Goal: Information Seeking & Learning: Learn about a topic

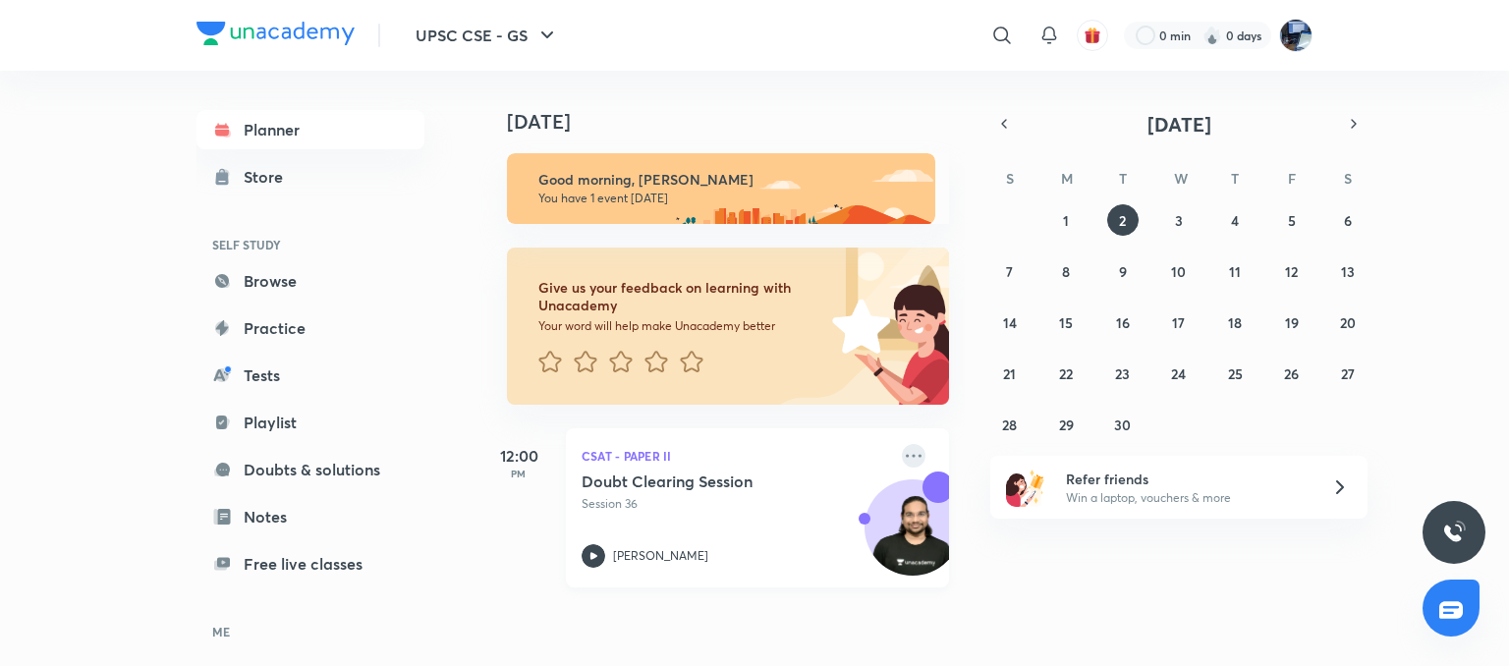
click at [906, 456] on icon at bounding box center [914, 455] width 16 height 3
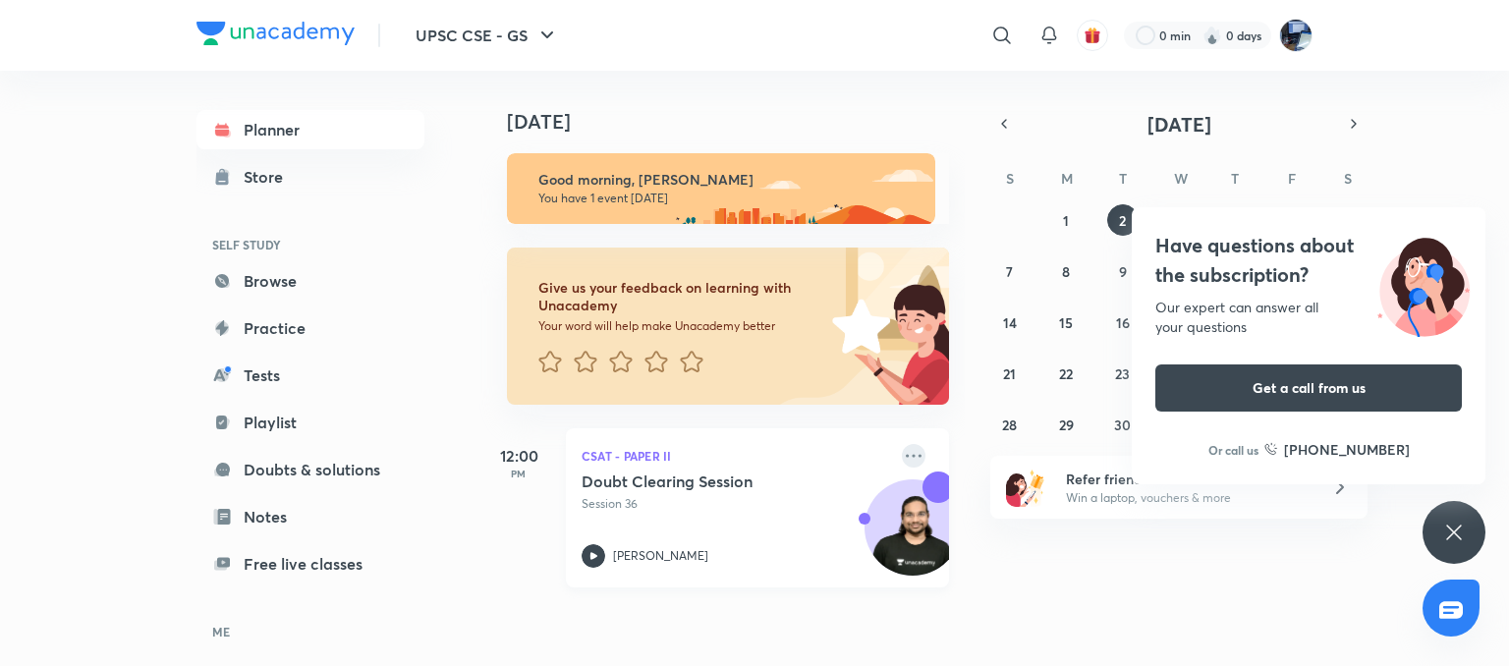
click at [906, 456] on icon at bounding box center [914, 455] width 16 height 3
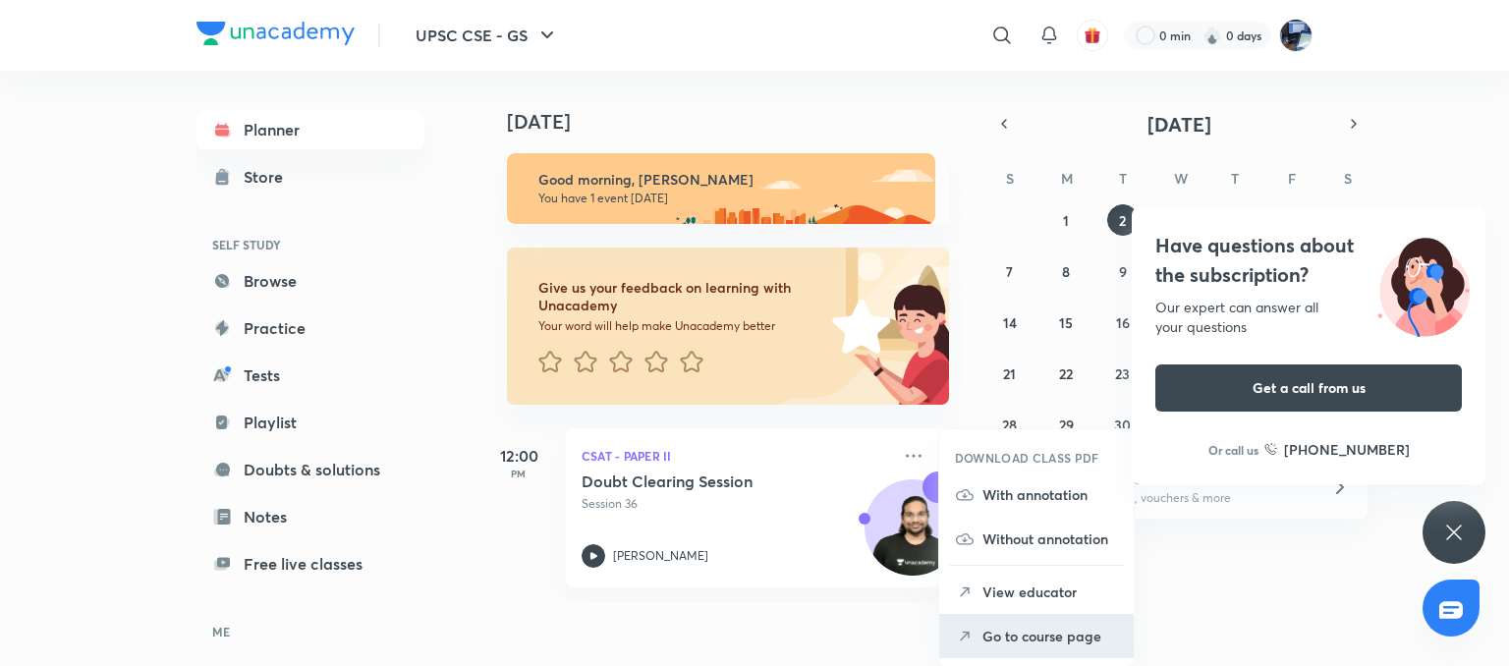
click at [999, 633] on p "Go to course page" at bounding box center [1051, 636] width 136 height 21
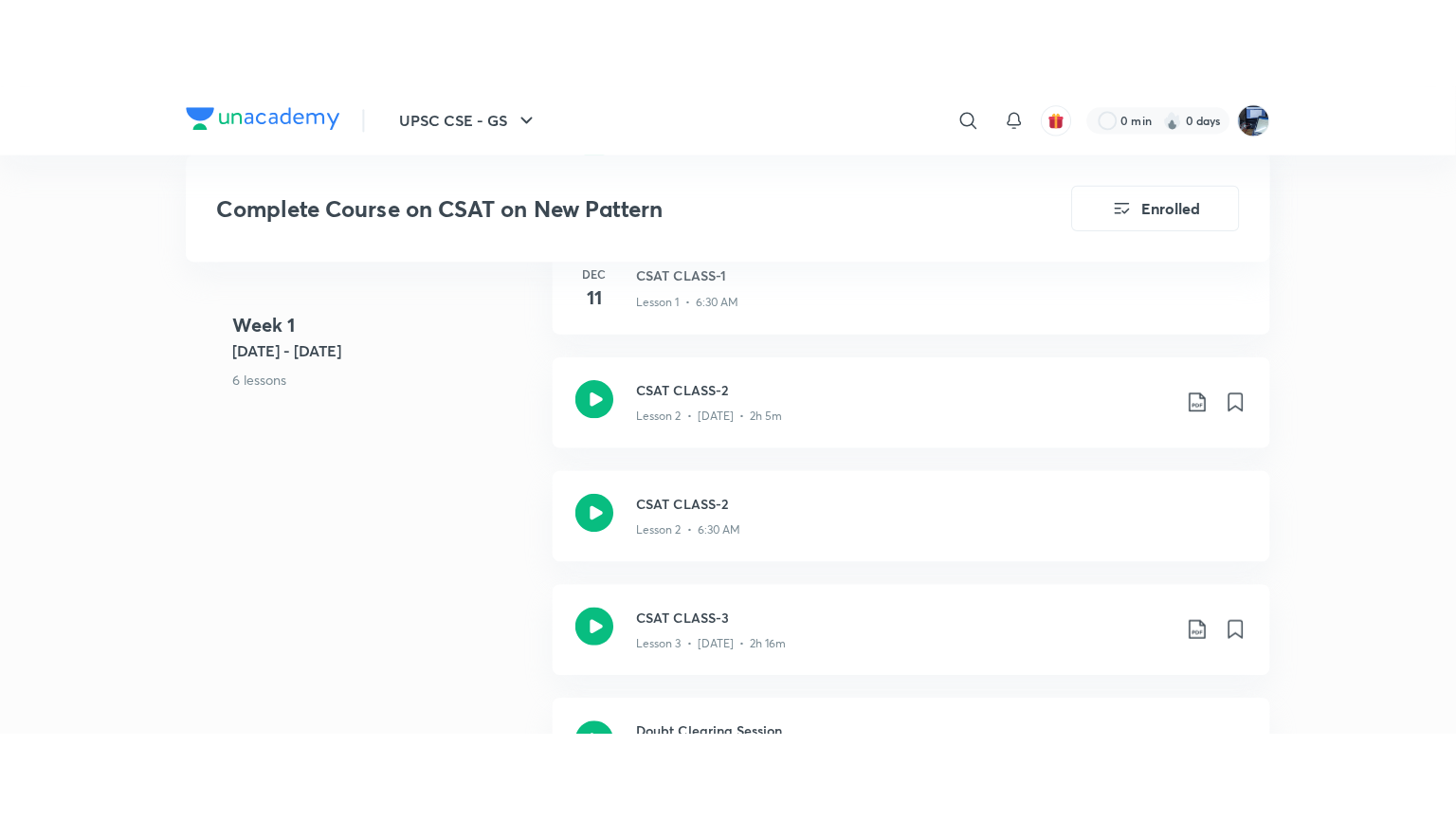
scroll to position [1371, 0]
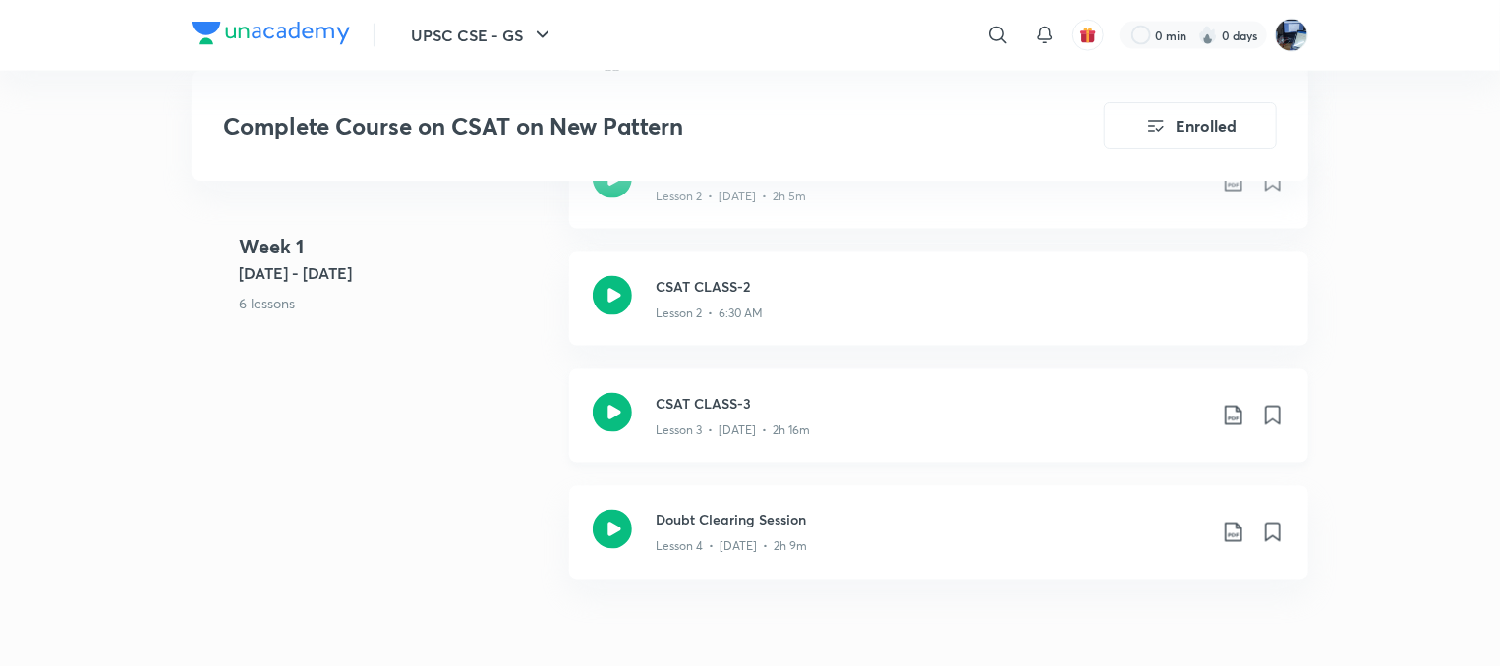
click at [689, 414] on div "Lesson 3 • [DATE] • 2h 16m" at bounding box center [930, 427] width 550 height 26
